Goal: Task Accomplishment & Management: Manage account settings

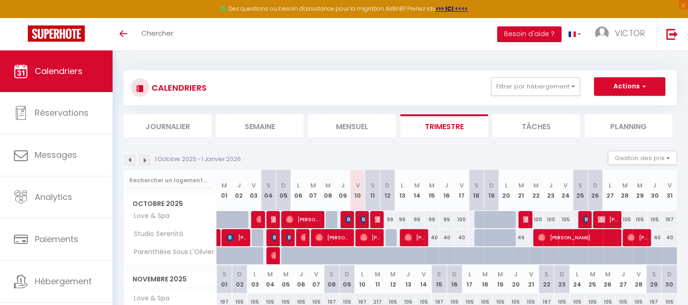
click at [390, 222] on div "99" at bounding box center [387, 219] width 15 height 17
type input "99"
type input "Dim 12 Octobre 2025"
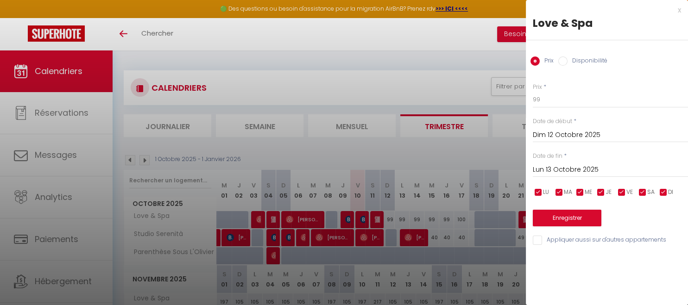
click at [552, 171] on input "Lun 13 Octobre 2025" at bounding box center [610, 170] width 155 height 12
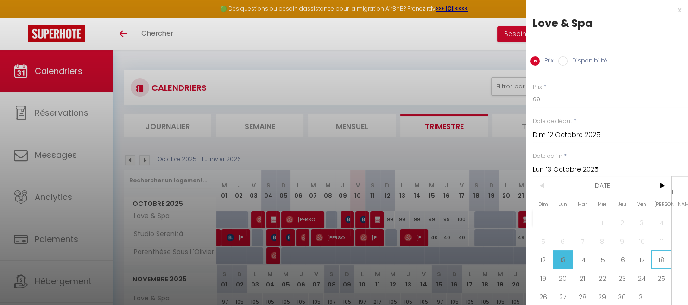
click at [657, 261] on span "18" at bounding box center [662, 260] width 20 height 19
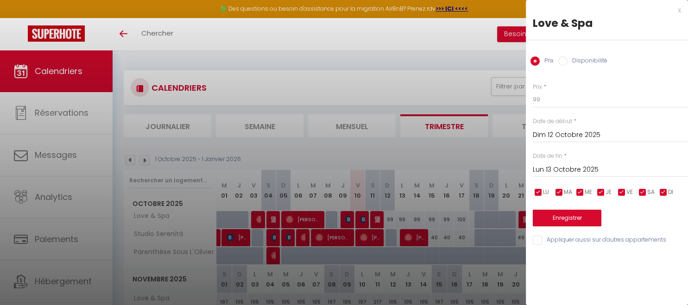
type input "Sam 18 Octobre 2025"
drag, startPoint x: 538, startPoint y: 103, endPoint x: 544, endPoint y: 101, distance: 6.3
click at [544, 101] on input "99" at bounding box center [610, 99] width 155 height 17
type input "98"
click at [564, 221] on button "Enregistrer" at bounding box center [567, 218] width 69 height 17
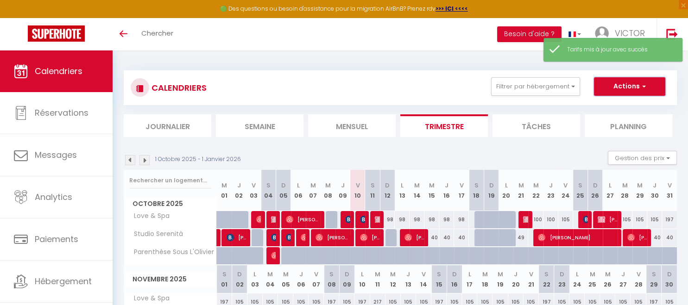
click at [631, 85] on button "Actions" at bounding box center [629, 86] width 71 height 19
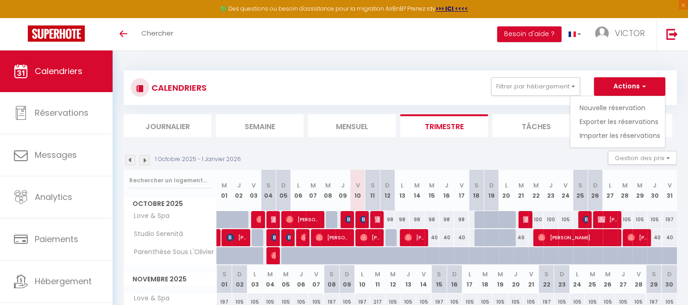
click at [555, 112] on div "CALENDRIERS Filtrer par hébergement Tous Parenthèse Sous L'[PERSON_NAME] & Spa …" at bounding box center [400, 103] width 553 height 67
click at [632, 160] on button "Gestion des prix" at bounding box center [642, 158] width 69 height 14
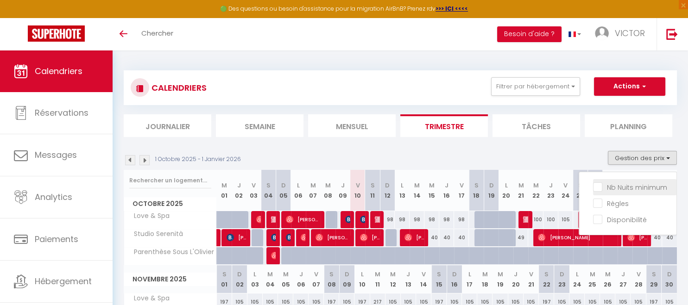
click at [633, 190] on input "Nb Nuits minimum" at bounding box center [634, 186] width 83 height 9
checkbox input "true"
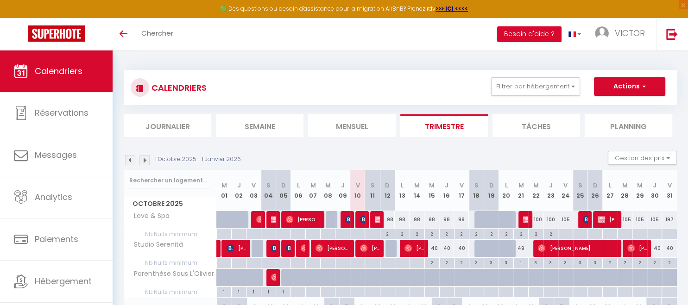
click at [563, 236] on div at bounding box center [565, 234] width 15 height 11
type input "Ven 24 Octobre 2025"
type input "Sam 25 Octobre 2025"
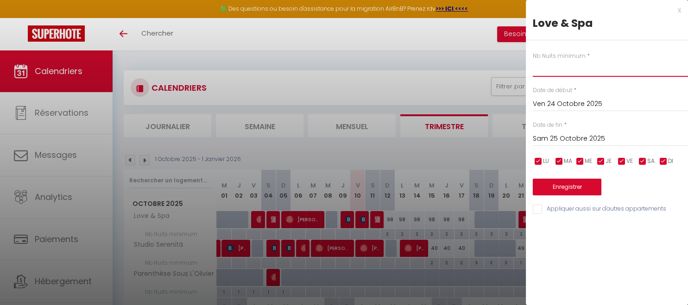
click at [561, 70] on input "text" at bounding box center [610, 68] width 155 height 17
type input "2"
click at [565, 187] on button "Enregistrer" at bounding box center [567, 187] width 69 height 17
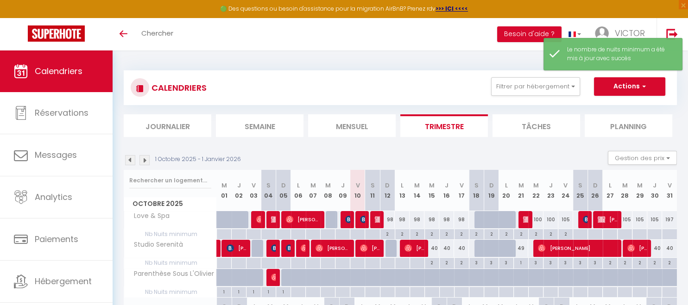
click at [538, 220] on div "100" at bounding box center [535, 219] width 15 height 17
type input "100"
type input "Mer 22 Octobre 2025"
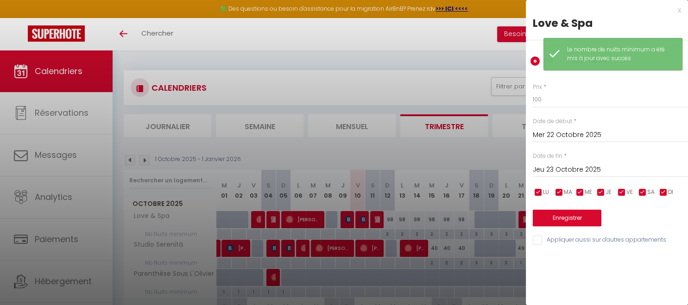
click at [562, 170] on input "Jeu 23 Octobre 2025" at bounding box center [610, 170] width 155 height 12
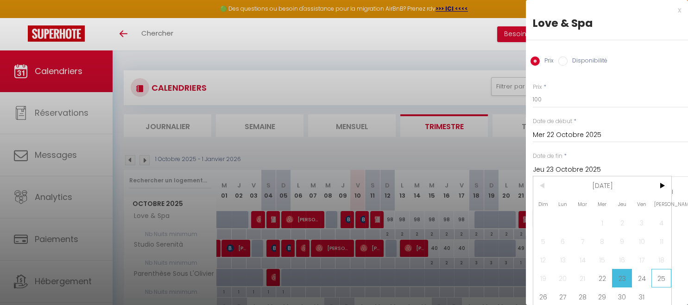
click at [659, 280] on span "25" at bounding box center [662, 278] width 20 height 19
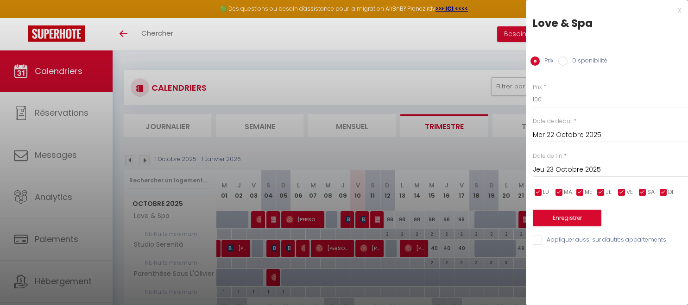
type input "Sam 25 Octobre 2025"
drag, startPoint x: 545, startPoint y: 101, endPoint x: 498, endPoint y: 92, distance: 48.6
click at [533, 96] on input "100" at bounding box center [610, 99] width 155 height 17
type input "98"
click at [564, 215] on button "Enregistrer" at bounding box center [567, 218] width 69 height 17
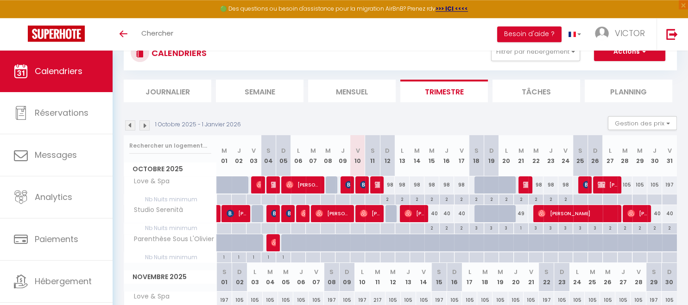
scroll to position [49, 0]
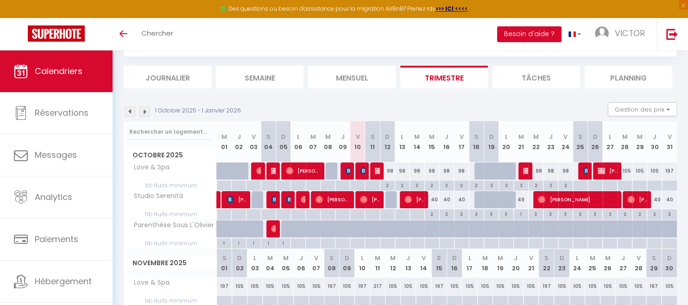
click at [668, 171] on div "197" at bounding box center [669, 171] width 15 height 17
type input "197"
type input "Ven 31 Octobre 2025"
type input "[DATE]"
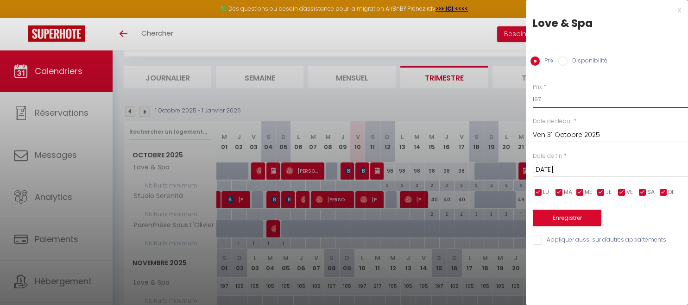
click at [538, 101] on input "197" at bounding box center [610, 99] width 155 height 17
type input "147"
click at [575, 215] on button "Enregistrer" at bounding box center [567, 218] width 69 height 17
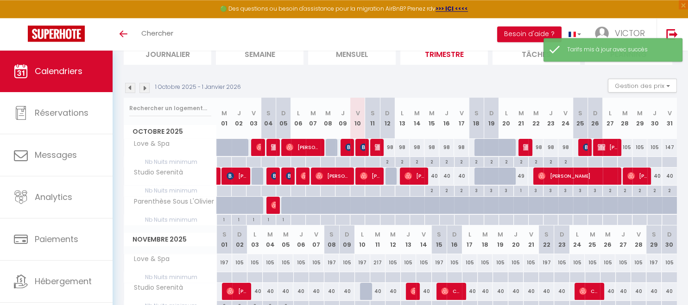
scroll to position [98, 0]
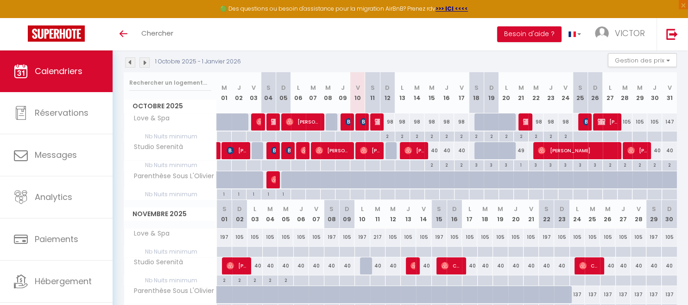
click at [434, 165] on div "2" at bounding box center [432, 164] width 14 height 9
type input "2"
type input "Mer 15 Octobre 2025"
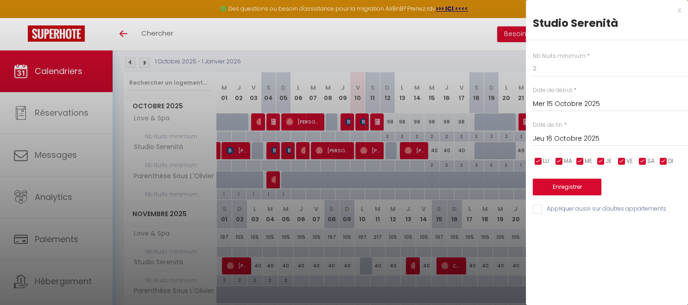
click at [564, 141] on input "Jeu 16 Octobre 2025" at bounding box center [610, 139] width 155 height 12
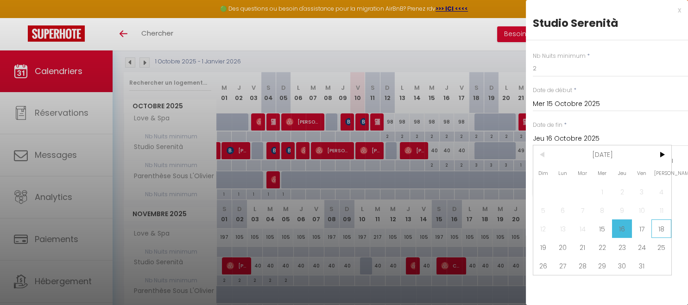
click at [658, 229] on span "18" at bounding box center [662, 229] width 20 height 19
type input "Sam 18 Octobre 2025"
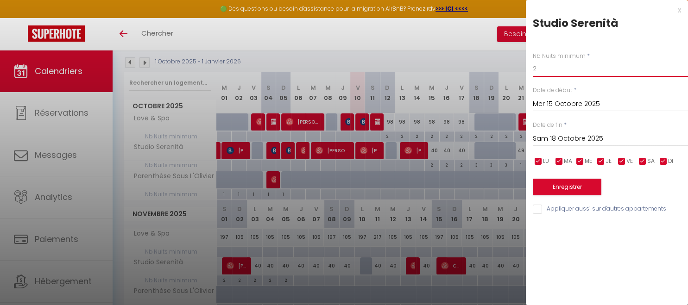
drag, startPoint x: 538, startPoint y: 70, endPoint x: 532, endPoint y: 70, distance: 6.1
click at [533, 70] on input "2" at bounding box center [610, 68] width 155 height 17
type input "3"
click at [566, 183] on button "Enregistrer" at bounding box center [567, 187] width 69 height 17
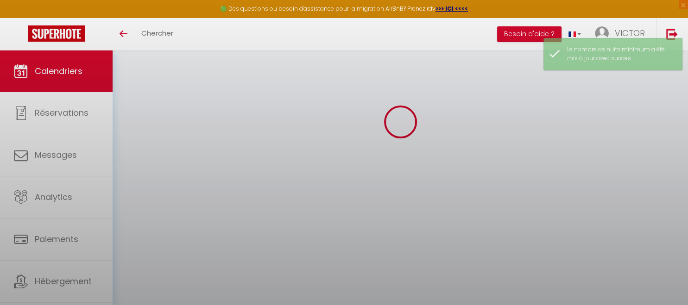
scroll to position [50, 0]
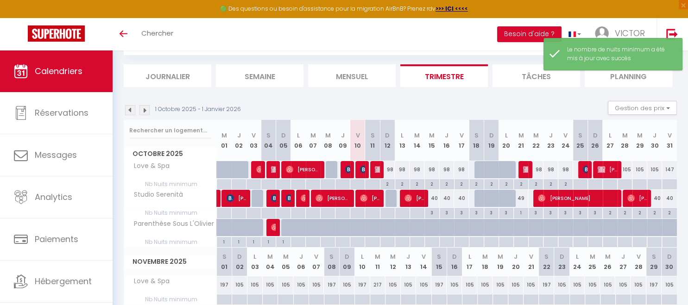
click at [435, 198] on div "40" at bounding box center [431, 198] width 15 height 17
type input "40"
type input "Mer 15 Octobre 2025"
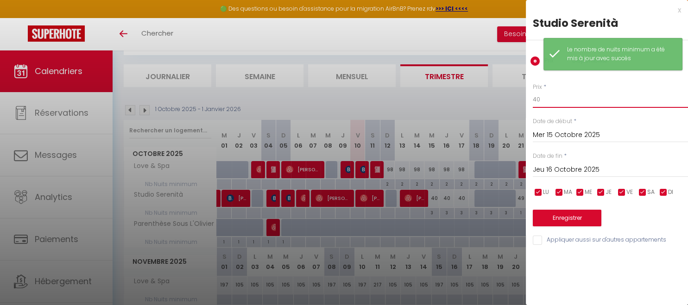
drag, startPoint x: 555, startPoint y: 101, endPoint x: 520, endPoint y: 103, distance: 34.8
click at [533, 103] on input "40" at bounding box center [610, 99] width 155 height 17
click at [557, 171] on input "Jeu 16 Octobre 2025" at bounding box center [610, 170] width 155 height 12
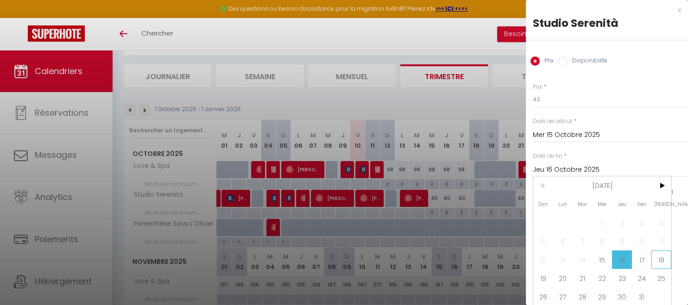
click at [661, 261] on span "18" at bounding box center [662, 260] width 20 height 19
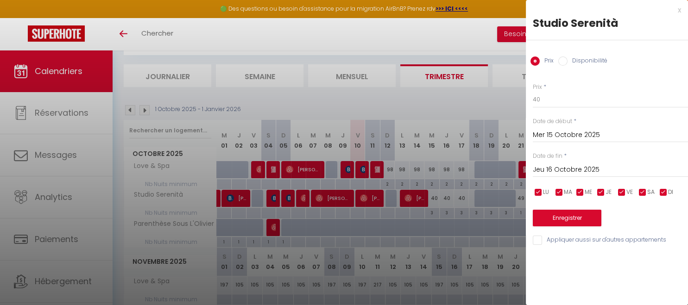
type input "Sam 18 Octobre 2025"
drag, startPoint x: 540, startPoint y: 101, endPoint x: 509, endPoint y: 99, distance: 31.6
click at [533, 100] on input "40" at bounding box center [610, 99] width 155 height 17
type input "37"
click at [563, 220] on button "Enregistrer" at bounding box center [567, 218] width 69 height 17
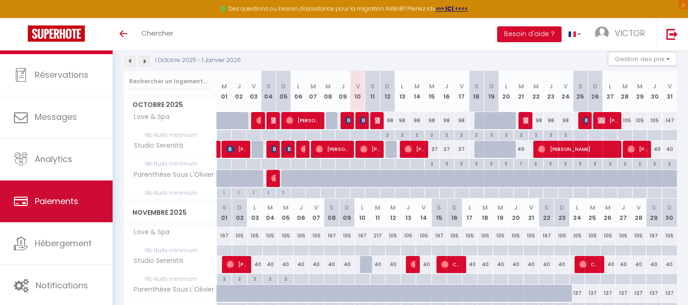
scroll to position [21, 0]
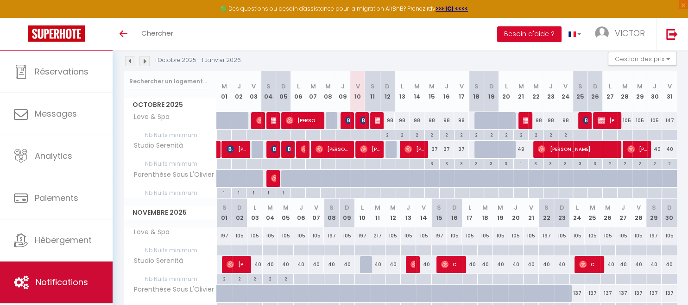
click at [62, 283] on span "Notifications" at bounding box center [62, 283] width 52 height 12
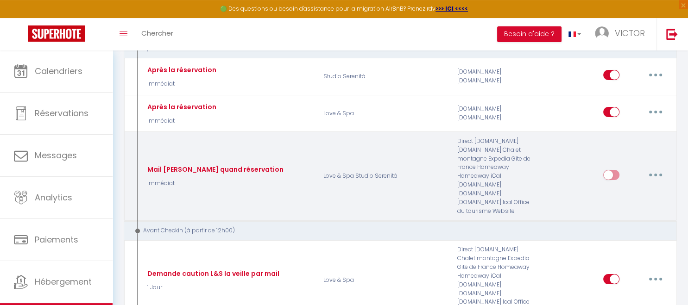
scroll to position [146, 0]
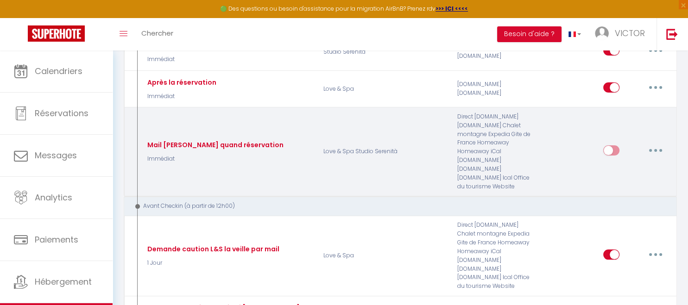
click at [652, 149] on button "button" at bounding box center [656, 150] width 26 height 15
click at [621, 171] on link "Editer" at bounding box center [631, 172] width 69 height 16
type input "Mail [PERSON_NAME] quand réservation"
select select "Immédiat"
select select
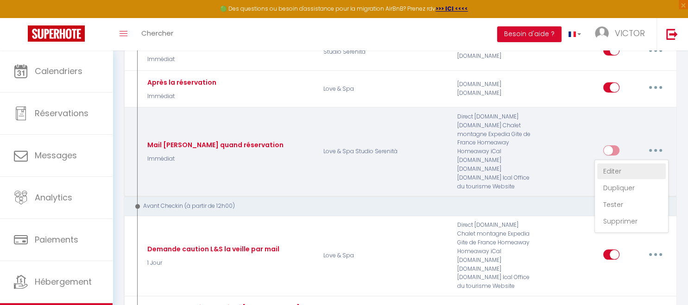
checkbox input "false"
checkbox input "true"
checkbox input "false"
radio input "true"
type input "Prestation Ménage [RENTAL:NAME] le [CHECKOUT:DD-MM-YYYY]"
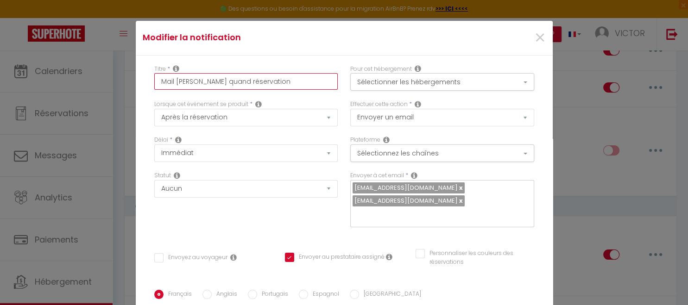
click at [189, 82] on input "Mail [PERSON_NAME] quand réservation" at bounding box center [246, 81] width 184 height 17
type input "Mail Jquand réservation"
checkbox input "false"
checkbox input "true"
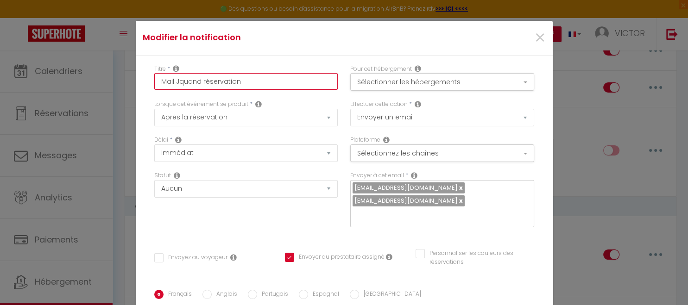
checkbox input "false"
type input "Mail Juquand réservation"
checkbox input "false"
checkbox input "true"
checkbox input "false"
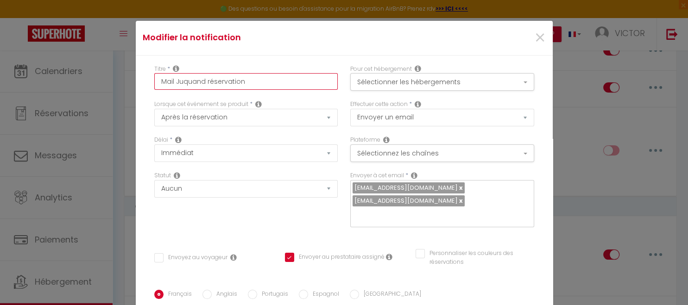
type input "Mail Julquand réservation"
checkbox input "false"
checkbox input "true"
checkbox input "false"
type input "Mail Julequand réservation"
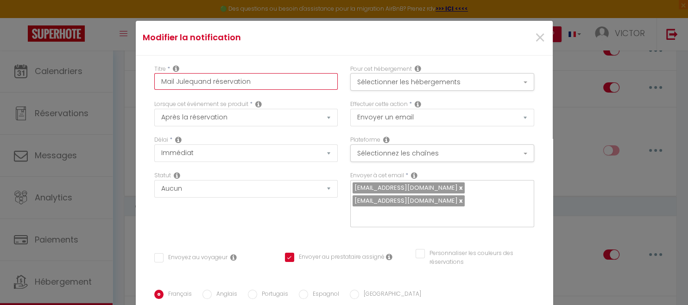
checkbox input "false"
checkbox input "true"
checkbox input "false"
type input "Mail Julquand réservation"
checkbox input "false"
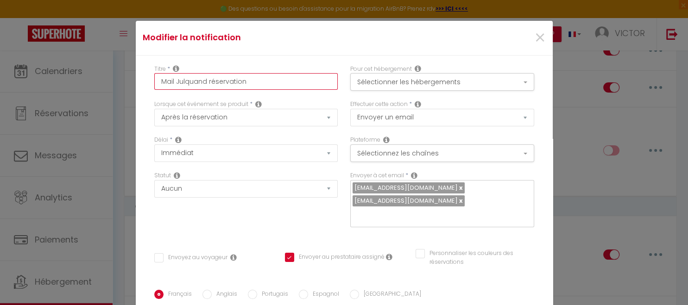
checkbox input "true"
checkbox input "false"
type input "Mail Juliquand réservation"
checkbox input "false"
checkbox input "true"
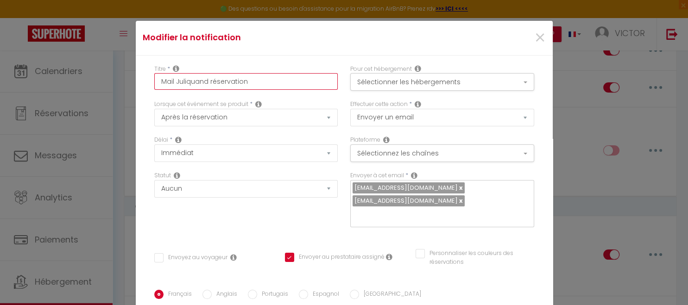
checkbox input "false"
type input "Mail Juliequand réservation"
checkbox input "false"
checkbox input "true"
checkbox input "false"
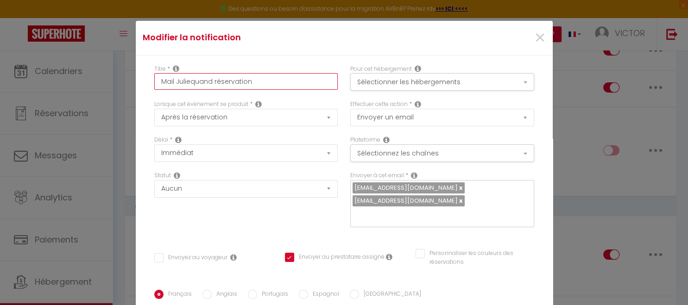
type input "Mail [PERSON_NAME] quand réservation"
checkbox input "false"
checkbox input "true"
checkbox input "false"
type input "Mail [PERSON_NAME] quand réservation"
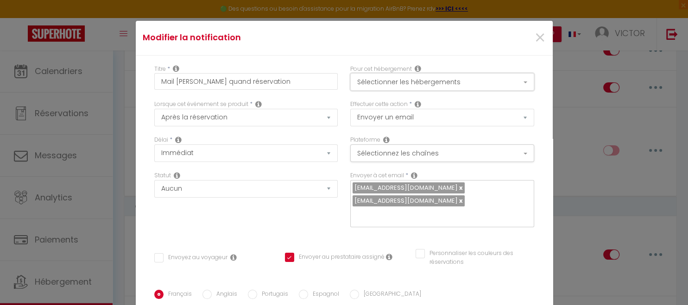
click at [426, 87] on button "Sélectionner les hébergements" at bounding box center [442, 82] width 184 height 18
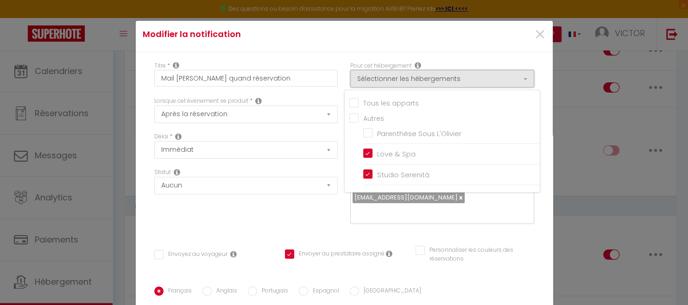
scroll to position [0, 0]
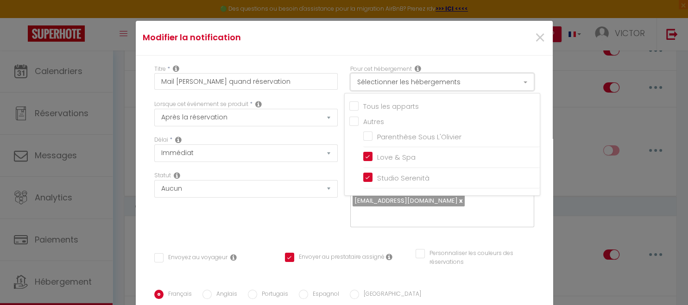
click at [429, 85] on button "Sélectionner les hébergements" at bounding box center [442, 82] width 184 height 18
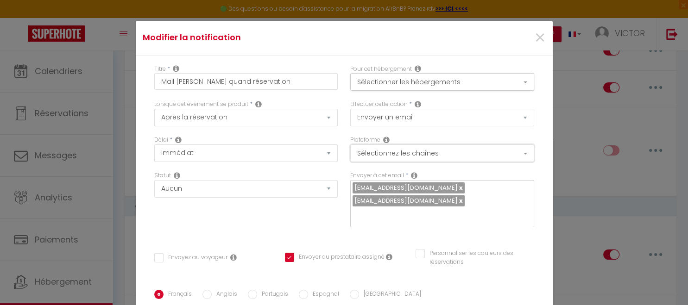
click at [379, 152] on button "Sélectionnez les chaînes" at bounding box center [442, 154] width 184 height 18
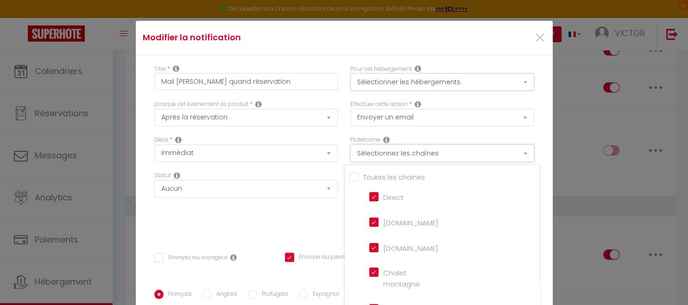
click at [379, 152] on button "Sélectionnez les chaînes" at bounding box center [442, 154] width 184 height 18
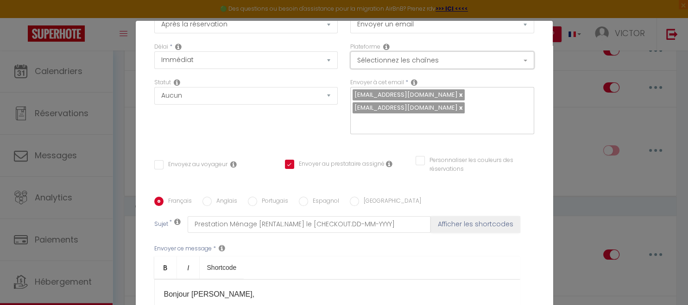
scroll to position [187, 0]
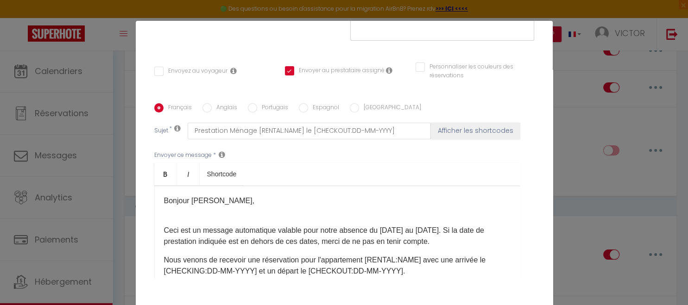
click at [205, 203] on p "Bonjour [PERSON_NAME]," at bounding box center [337, 201] width 347 height 11
drag, startPoint x: 381, startPoint y: 234, endPoint x: 386, endPoint y: 234, distance: 5.6
click at [386, 234] on p "Ceci est un message automatique valable pour notre absence du [DATE] au [DATE].…" at bounding box center [337, 230] width 347 height 33
click at [386, 232] on p "Ceci est un message automatique valable pour notre absence du [DATE] au [DATE].…" at bounding box center [337, 230] width 347 height 33
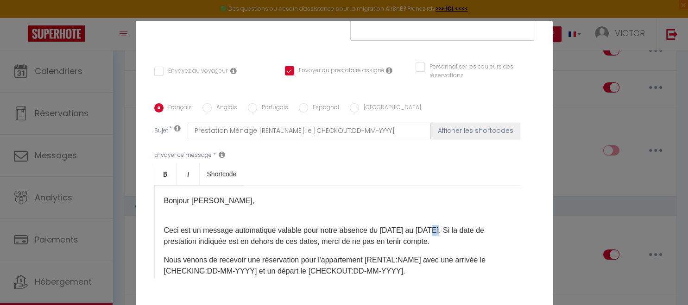
drag, startPoint x: 429, startPoint y: 234, endPoint x: 436, endPoint y: 234, distance: 6.5
click at [436, 234] on p "Ceci est un message automatique valable pour notre absence du [DATE] au [DATE].…" at bounding box center [337, 230] width 347 height 33
click at [443, 232] on p "Ceci est un message automatique valable pour notre absence du [DATE] au [DATE].…" at bounding box center [337, 230] width 347 height 33
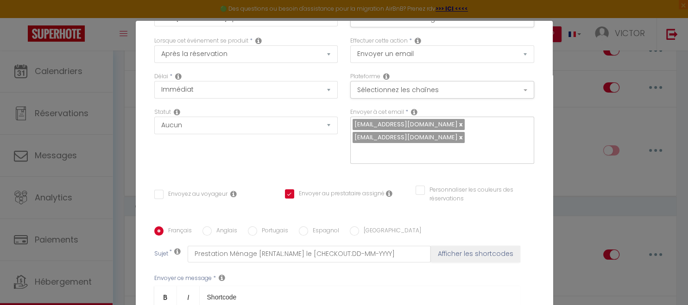
scroll to position [52, 0]
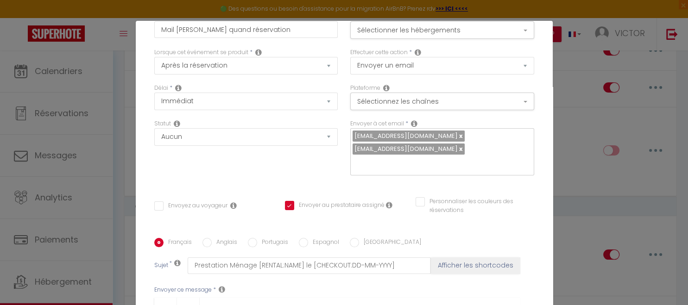
click at [458, 149] on link at bounding box center [460, 149] width 5 height 9
checkbox input "false"
checkbox input "true"
checkbox input "false"
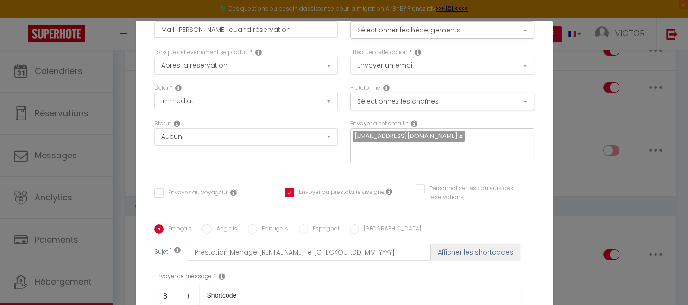
click at [441, 149] on input "text" at bounding box center [440, 150] width 175 height 12
type input "[PERSON_NAME]"
checkbox input "false"
checkbox input "true"
checkbox input "false"
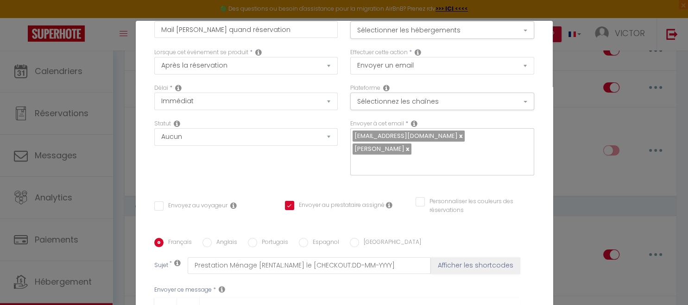
paste input "[EMAIL_ADDRESS][DOMAIN_NAME]"
type input "[EMAIL_ADDRESS][DOMAIN_NAME]"
checkbox input "false"
checkbox input "true"
checkbox input "false"
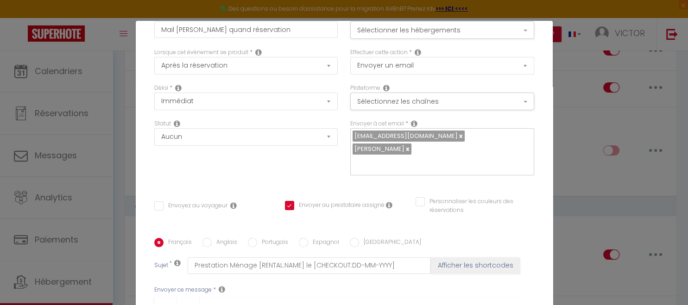
click at [410, 145] on link at bounding box center [407, 149] width 5 height 9
checkbox input "false"
checkbox input "true"
checkbox input "false"
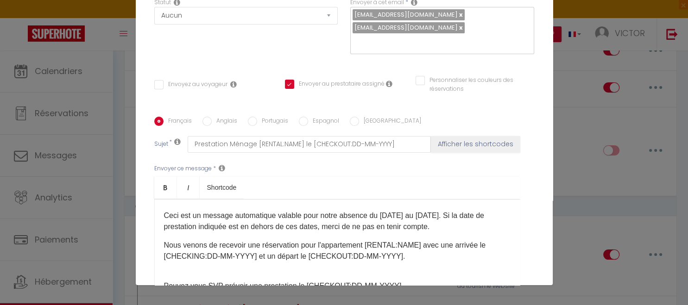
scroll to position [0, 0]
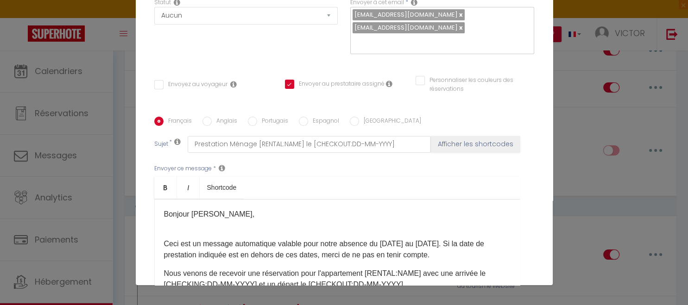
click at [239, 228] on p "Ceci est un message automatique valable pour notre absence du [DATE] au [DATE].…" at bounding box center [337, 244] width 347 height 33
click at [234, 211] on div "Bonjour [PERSON_NAME], [PERSON_NAME] est un message automatique valable pour no…" at bounding box center [337, 245] width 366 height 93
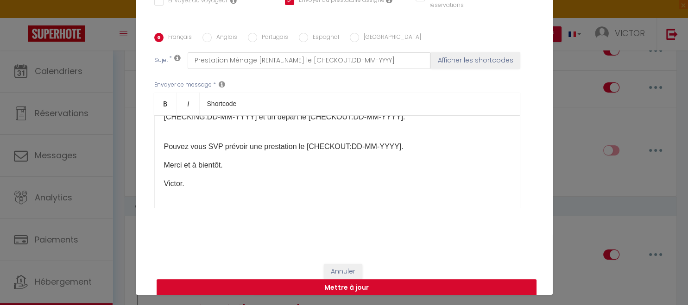
scroll to position [41, 0]
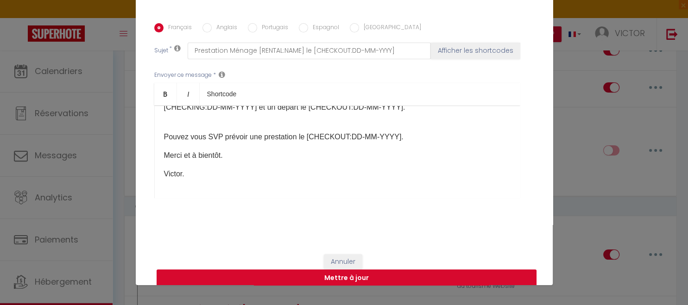
click at [338, 270] on button "Mettre à jour" at bounding box center [347, 279] width 380 height 18
checkbox input "false"
checkbox input "true"
checkbox input "false"
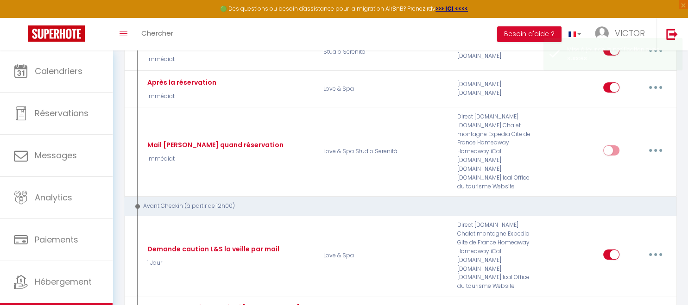
scroll to position [0, 0]
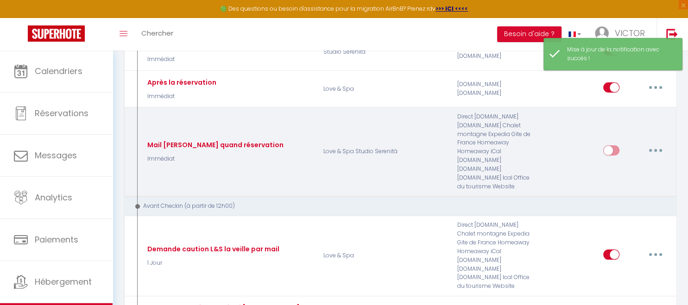
click at [607, 150] on input "checkbox" at bounding box center [611, 153] width 16 height 14
checkbox input "true"
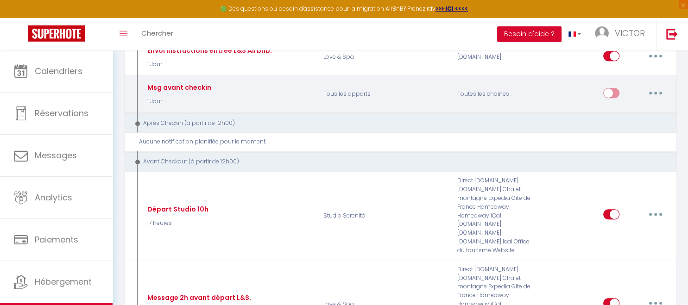
scroll to position [440, 0]
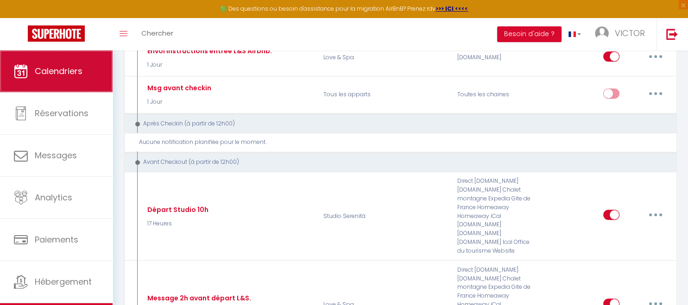
click at [44, 69] on span "Calendriers" at bounding box center [59, 71] width 48 height 12
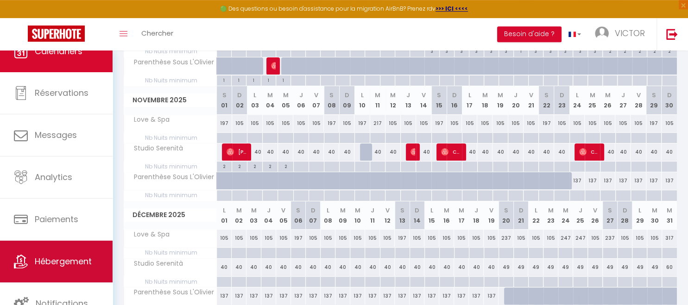
scroll to position [259, 0]
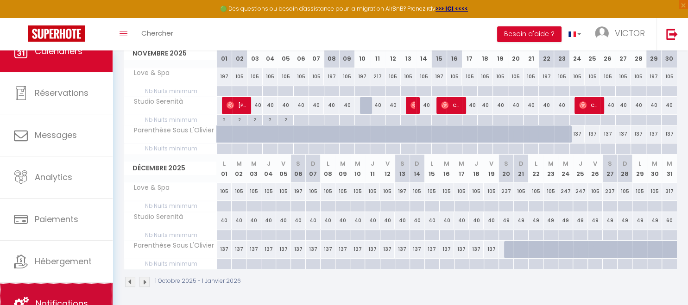
click at [79, 299] on span "Notifications" at bounding box center [62, 304] width 52 height 12
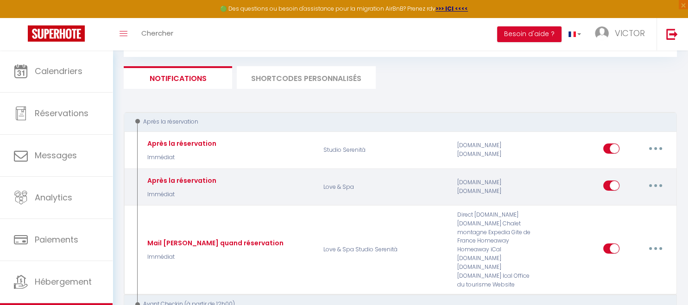
scroll to position [49, 0]
